Goal: Check status

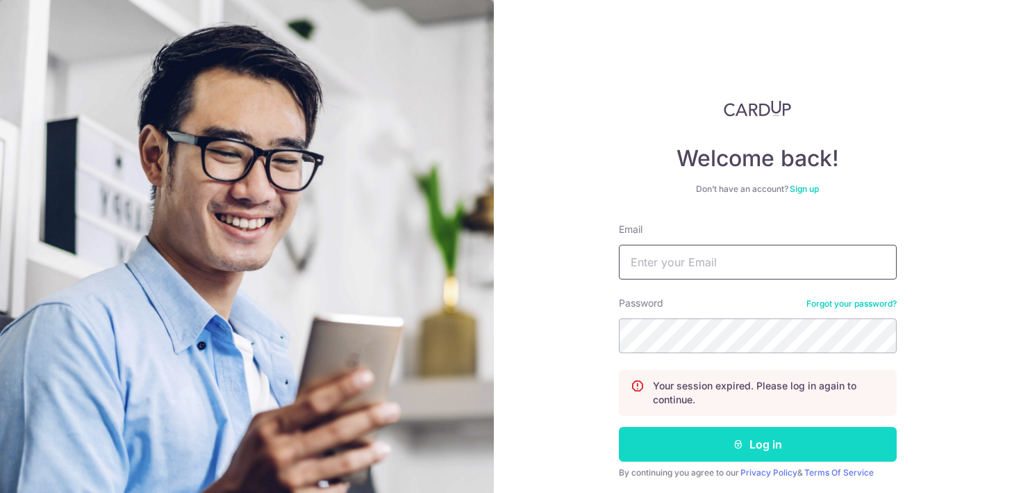
type input "[EMAIL_ADDRESS][DOMAIN_NAME]"
click at [754, 436] on button "Log in" at bounding box center [758, 444] width 278 height 35
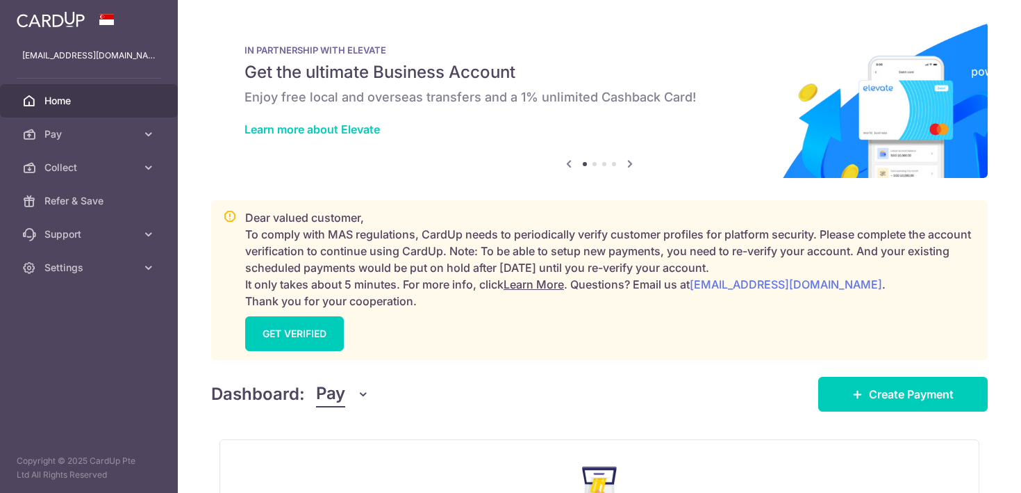
scroll to position [173, 0]
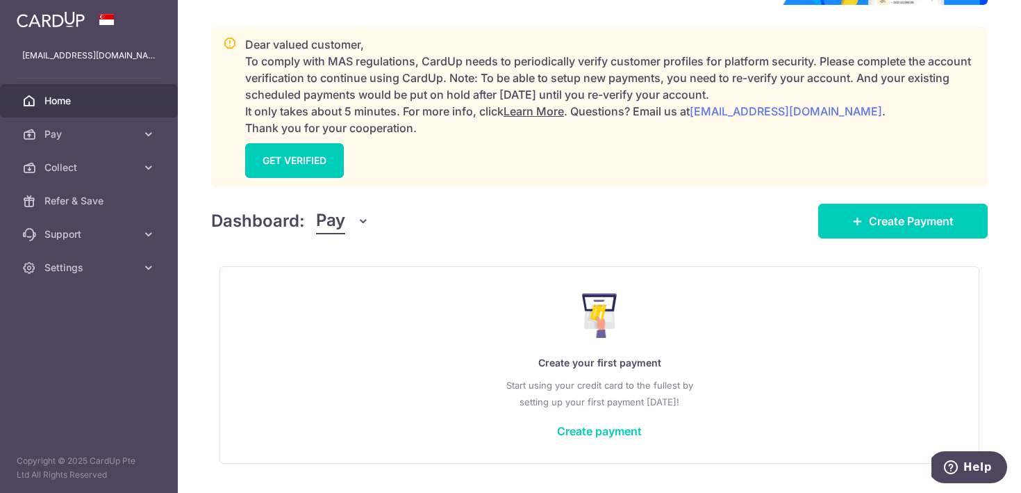
click at [362, 214] on icon "button" at bounding box center [363, 221] width 14 height 14
click at [347, 284] on link "Collect" at bounding box center [389, 293] width 145 height 33
click at [341, 224] on span "Pay" at bounding box center [330, 221] width 29 height 26
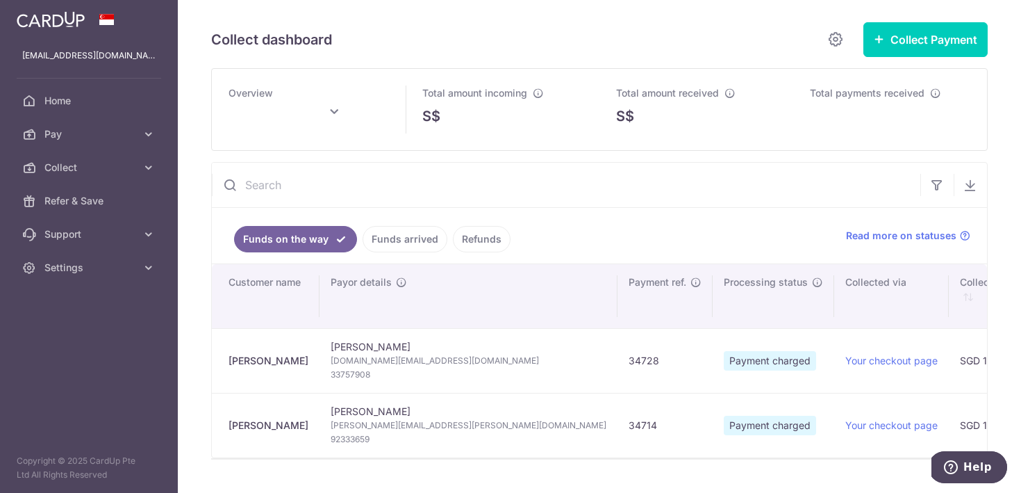
click at [724, 365] on span "Payment charged" at bounding box center [770, 360] width 92 height 19
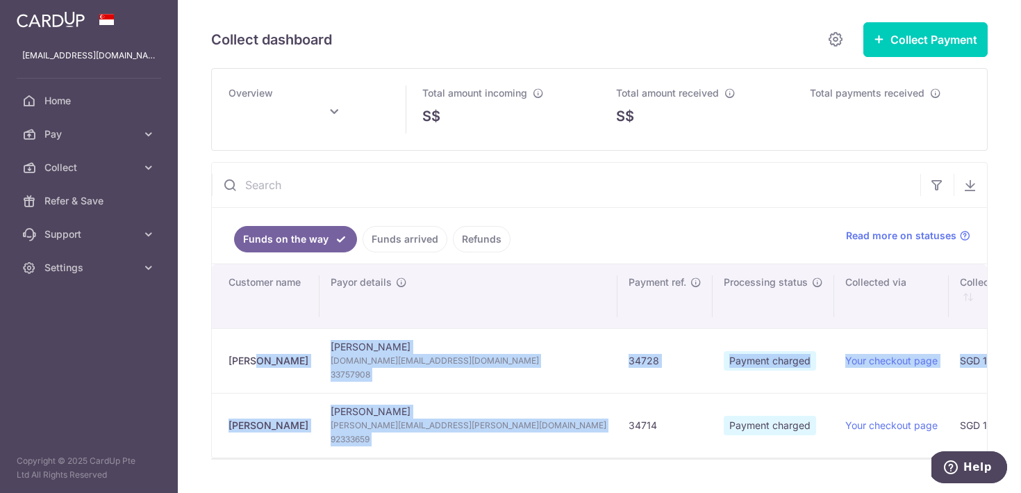
drag, startPoint x: 222, startPoint y: 353, endPoint x: 457, endPoint y: 403, distance: 240.8
click at [618, 363] on td "34728" at bounding box center [665, 360] width 95 height 65
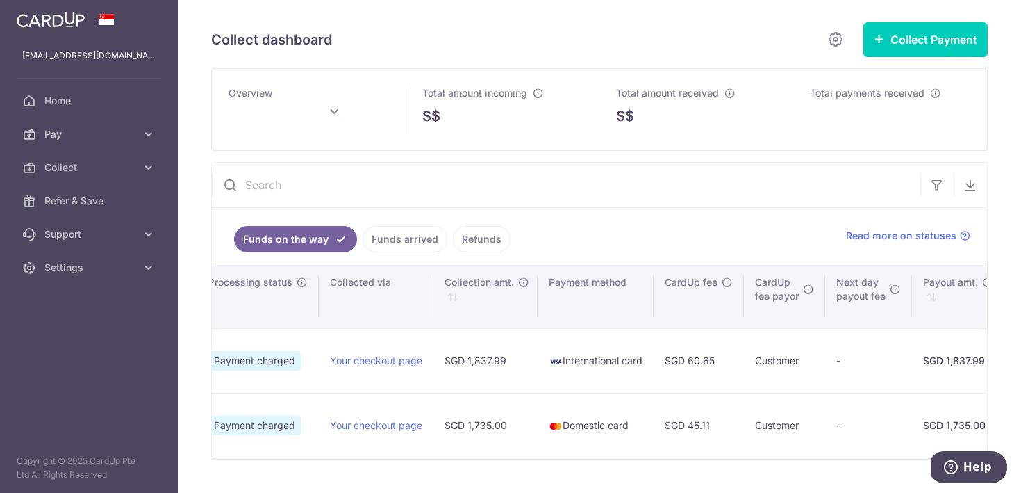
type input "August 2025"
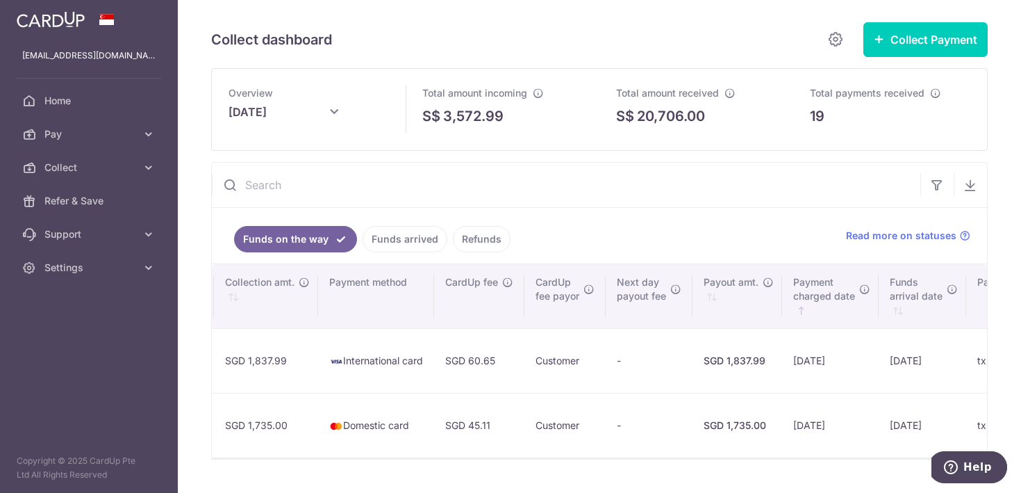
scroll to position [0, 747]
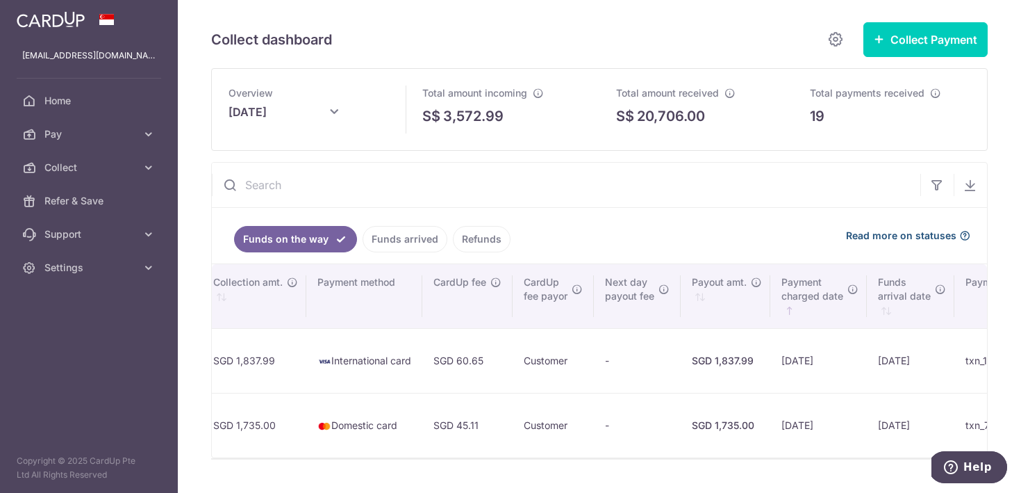
click at [896, 235] on span "Read more on statuses" at bounding box center [901, 236] width 110 height 14
